Goal: Find contact information: Find contact information

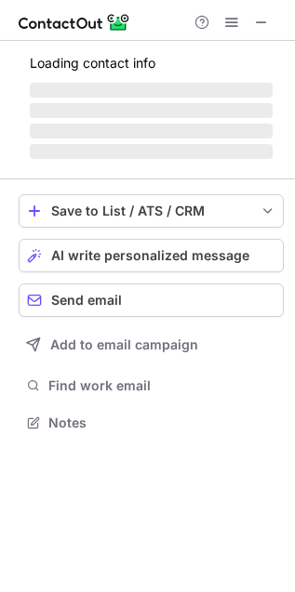
scroll to position [451, 295]
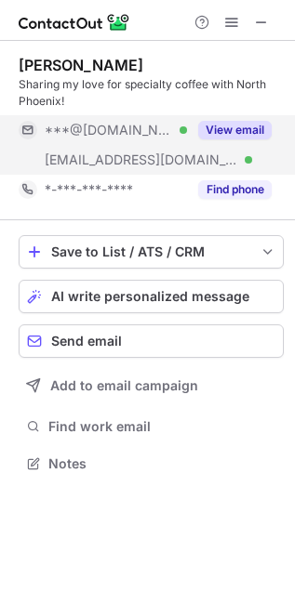
click at [242, 127] on button "View email" at bounding box center [234, 130] width 73 height 19
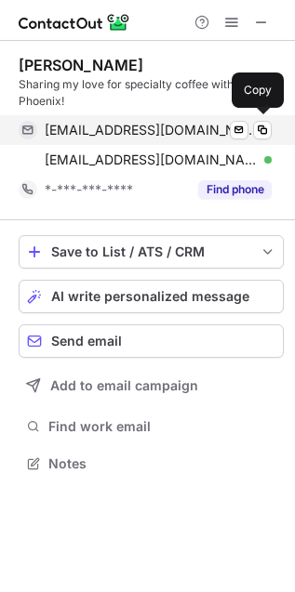
click at [93, 133] on span "tjsutton7@gmail.com" at bounding box center [151, 130] width 213 height 17
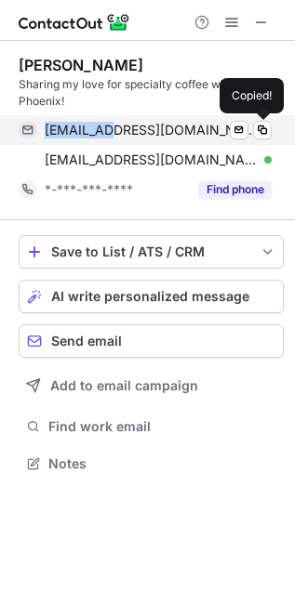
click at [93, 133] on span "tjsutton7@gmail.com" at bounding box center [151, 130] width 213 height 17
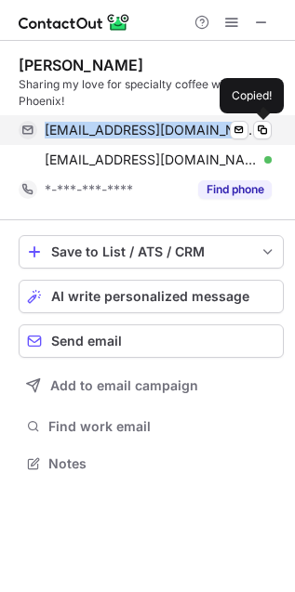
click at [93, 133] on span "tjsutton7@gmail.com" at bounding box center [151, 130] width 213 height 17
copy span "tjsutton7@gmail.com"
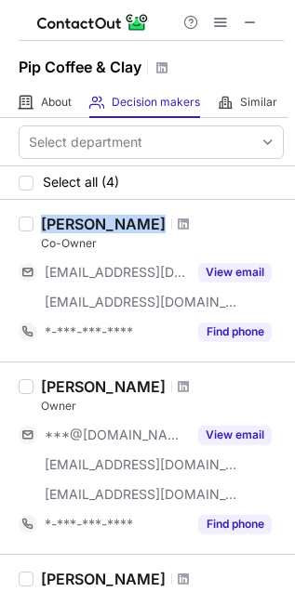
copy div "[PERSON_NAME]"
drag, startPoint x: 45, startPoint y: 225, endPoint x: 149, endPoint y: 221, distance: 104.2
click at [149, 221] on div "[PERSON_NAME]" at bounding box center [162, 224] width 243 height 19
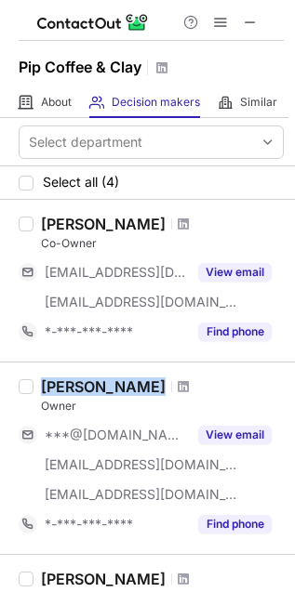
copy div "[PERSON_NAME]"
drag, startPoint x: 37, startPoint y: 386, endPoint x: 125, endPoint y: 385, distance: 87.4
click at [125, 385] on div "[PERSON_NAME] Owner ***@[DOMAIN_NAME] [EMAIL_ADDRESS][DOMAIN_NAME] [EMAIL_ADDRE…" at bounding box center [158, 458] width 250 height 162
copy div "[PERSON_NAME]"
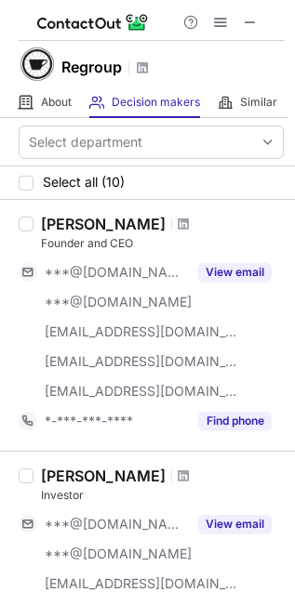
copy div "[PERSON_NAME]"
drag, startPoint x: 44, startPoint y: 222, endPoint x: 152, endPoint y: 220, distance: 108.8
click at [152, 220] on div "[PERSON_NAME]" at bounding box center [162, 224] width 243 height 19
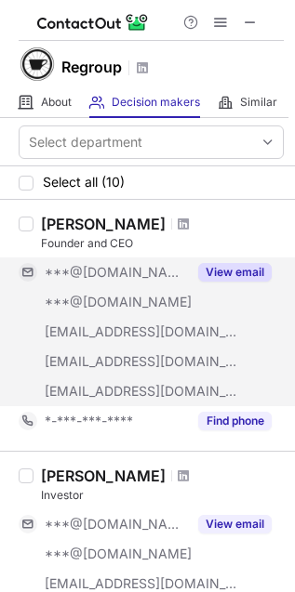
click at [222, 271] on button "View email" at bounding box center [234, 272] width 73 height 19
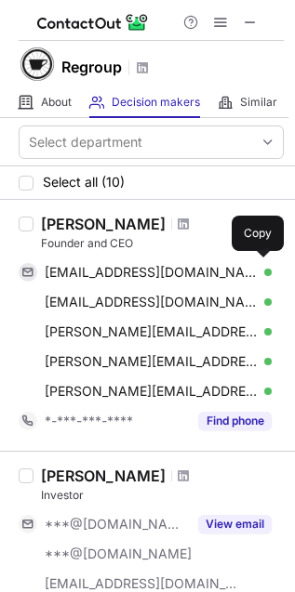
click at [118, 276] on span "dipasqualej@gmail.com" at bounding box center [151, 272] width 213 height 17
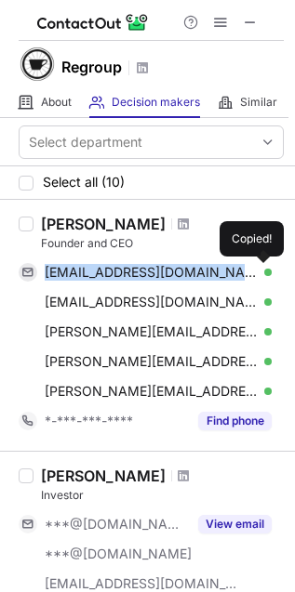
click at [118, 276] on span "dipasqualej@gmail.com" at bounding box center [151, 272] width 213 height 17
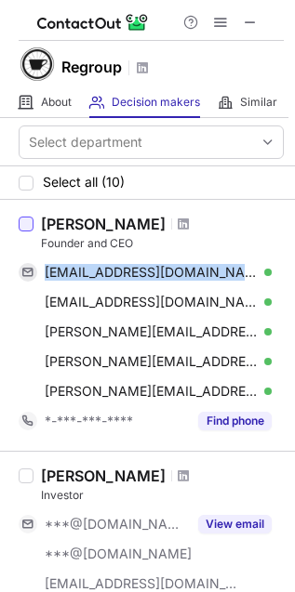
copy span "dipasqualej@gmail.com"
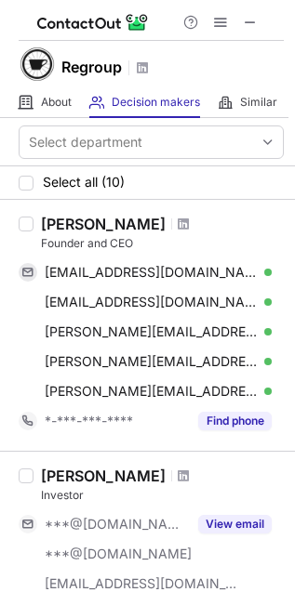
click at [57, 230] on div "Joe Dipasquale" at bounding box center [103, 224] width 125 height 19
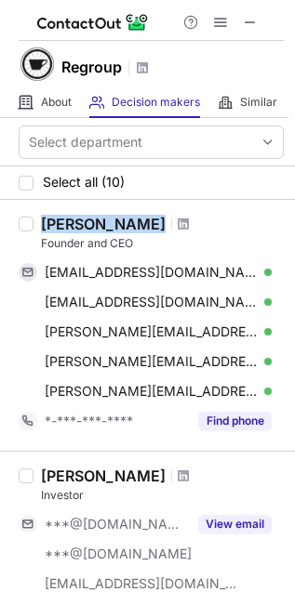
click at [57, 230] on div "Joe Dipasquale" at bounding box center [103, 224] width 125 height 19
copy div "Joe Dipasquale"
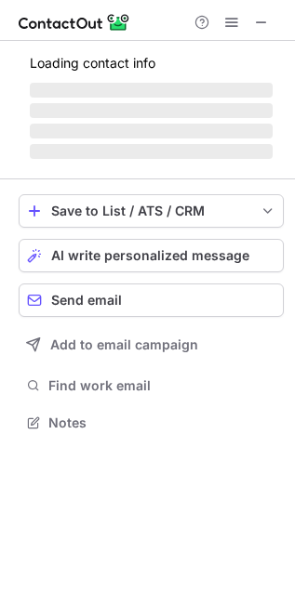
scroll to position [434, 295]
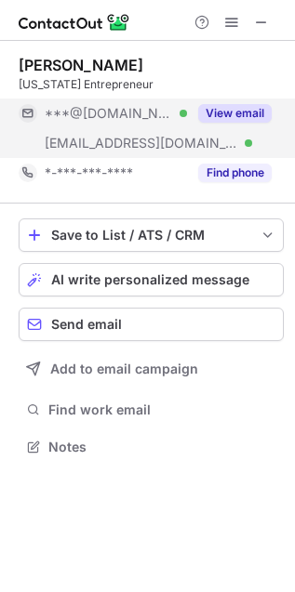
click at [217, 116] on button "View email" at bounding box center [234, 113] width 73 height 19
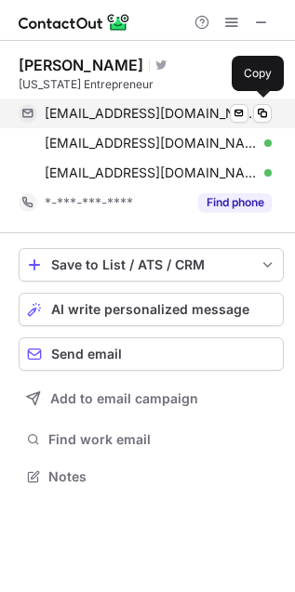
click at [95, 119] on span "[EMAIL_ADDRESS][DOMAIN_NAME]" at bounding box center [151, 113] width 213 height 17
click at [95, 119] on span "laurenatopor@gmail.com" at bounding box center [151, 113] width 213 height 17
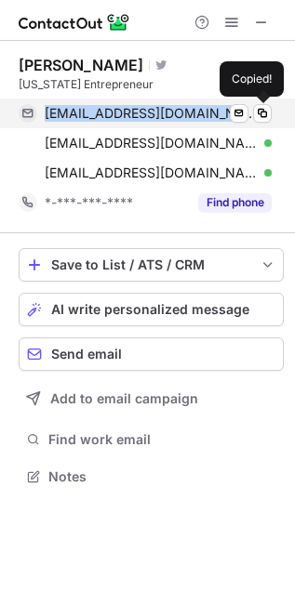
click at [95, 119] on span "laurenatopor@gmail.com" at bounding box center [151, 113] width 213 height 17
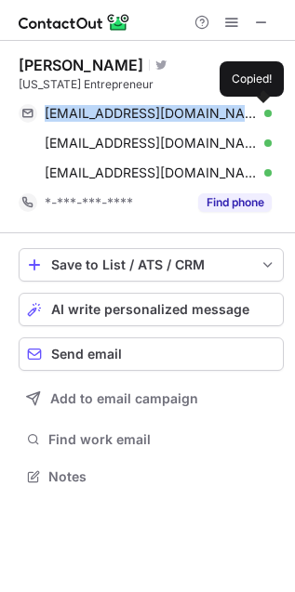
copy span "laurenatopor@gmail.com"
